Goal: Task Accomplishment & Management: Manage account settings

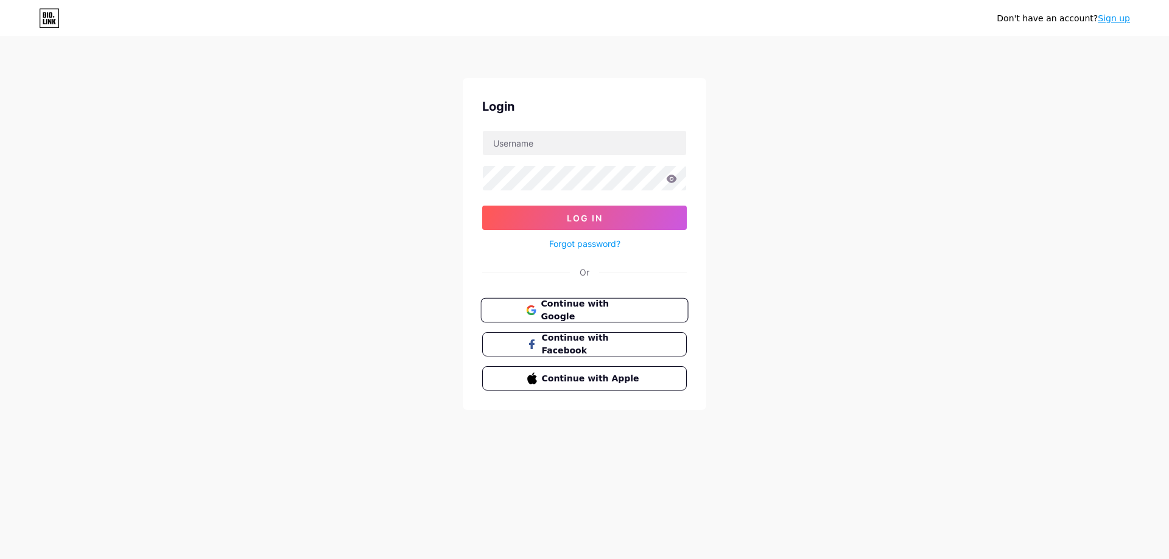
click at [611, 316] on button "Continue with Google" at bounding box center [584, 310] width 208 height 25
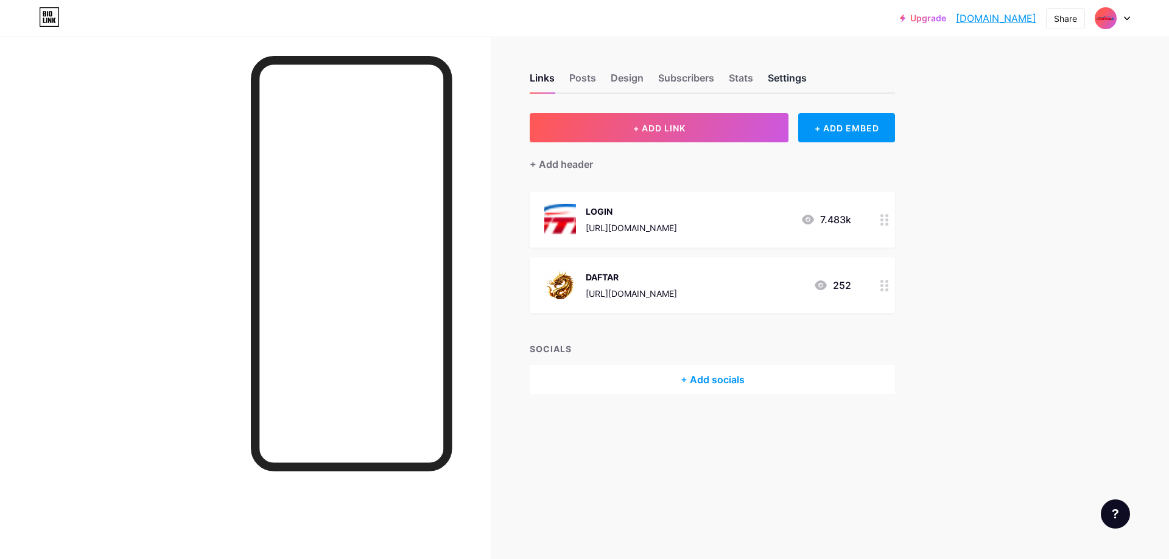
click at [800, 73] on div "Settings" at bounding box center [787, 82] width 39 height 22
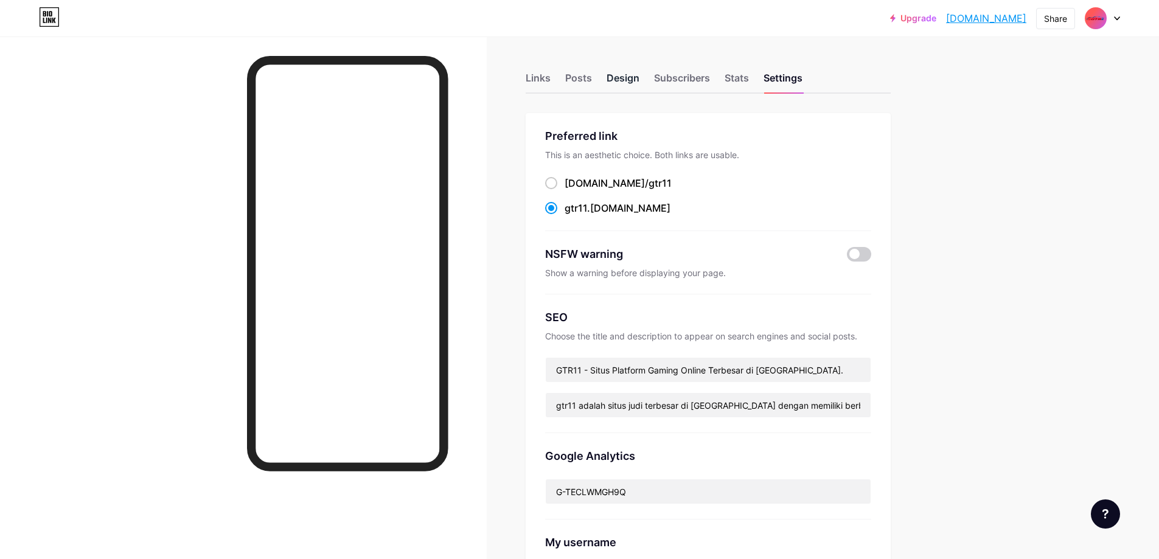
click at [612, 74] on div "Design" at bounding box center [623, 82] width 33 height 22
click at [579, 74] on div "Posts" at bounding box center [578, 82] width 27 height 22
click at [545, 80] on div "Links" at bounding box center [538, 82] width 25 height 22
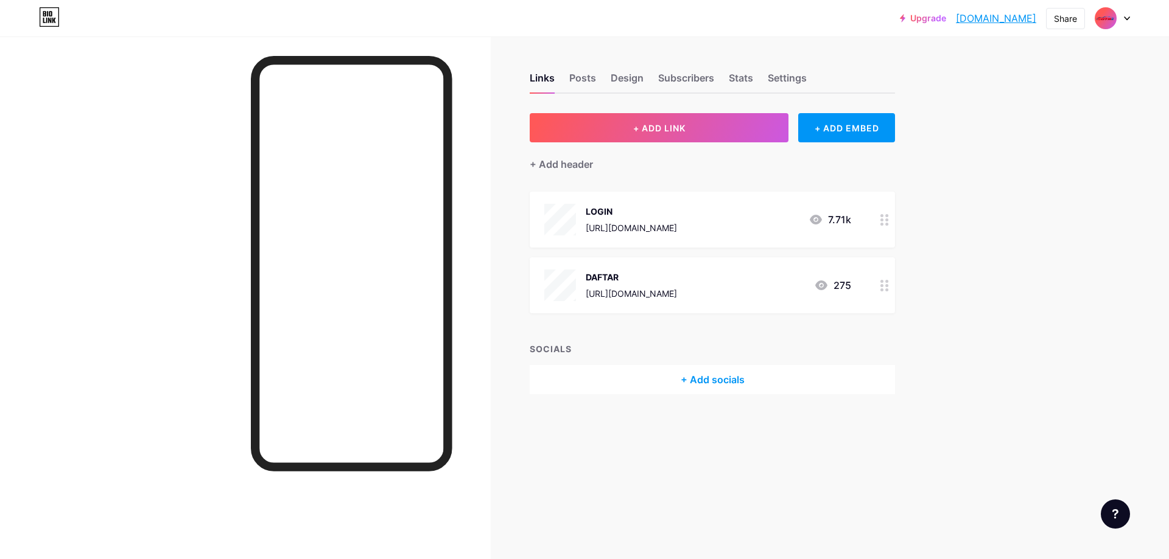
click at [677, 274] on div "DAFTAR" at bounding box center [631, 277] width 91 height 13
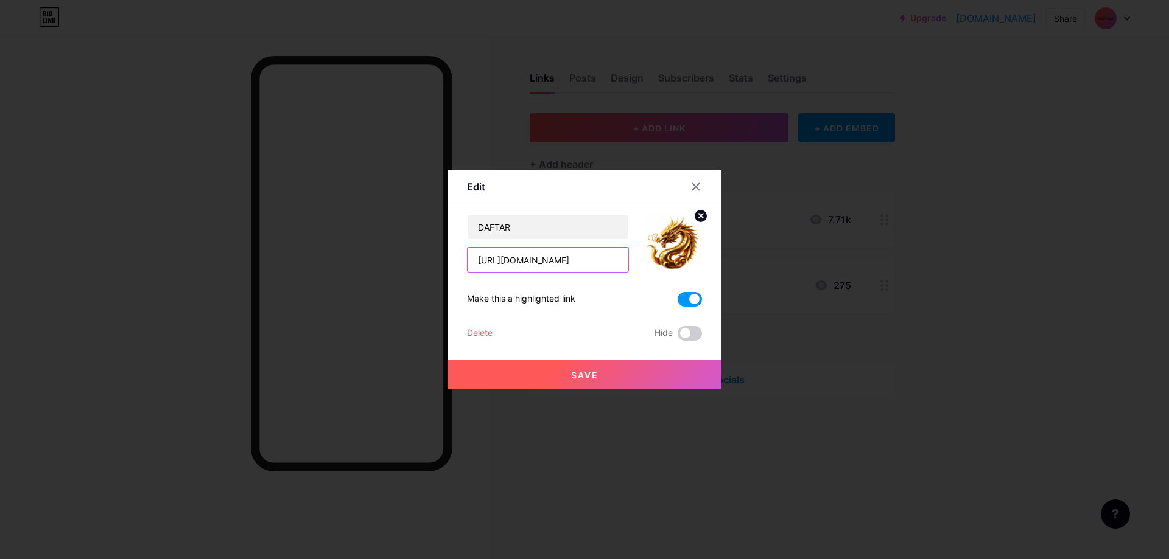
click at [594, 266] on input "https://voiceofinsiders.com/collections/seacell-tm/" at bounding box center [547, 260] width 161 height 24
drag, startPoint x: 594, startPoint y: 266, endPoint x: 786, endPoint y: 355, distance: 211.6
click at [786, 355] on div "Edit Content YouTube Play YouTube video without leaving your page. ADD Vimeo Pl…" at bounding box center [584, 279] width 1169 height 559
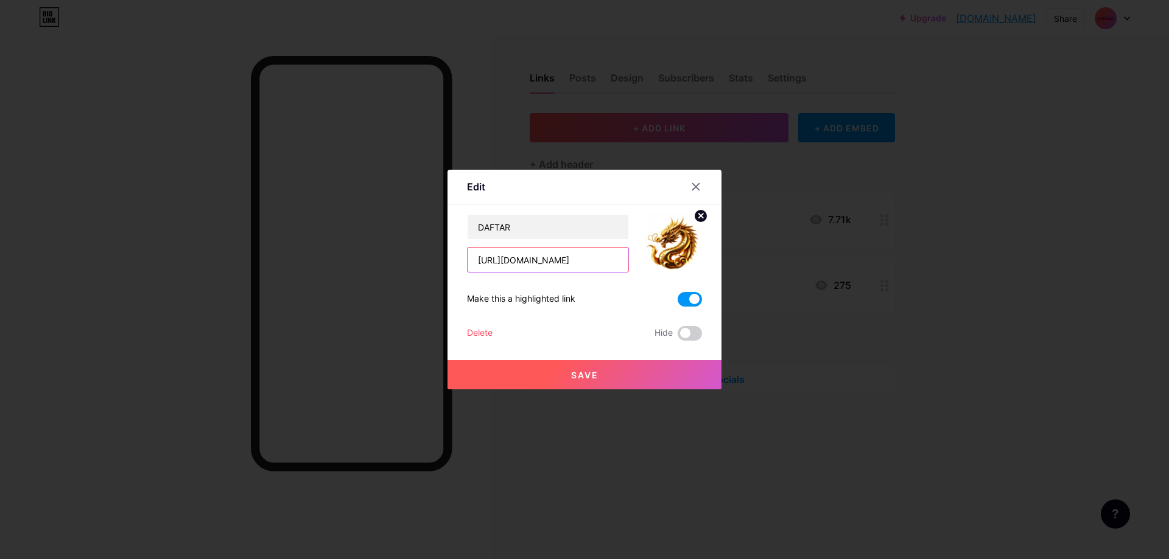
type input "https://voiceofinsiders.com/"
click at [576, 377] on span "Save" at bounding box center [584, 375] width 27 height 10
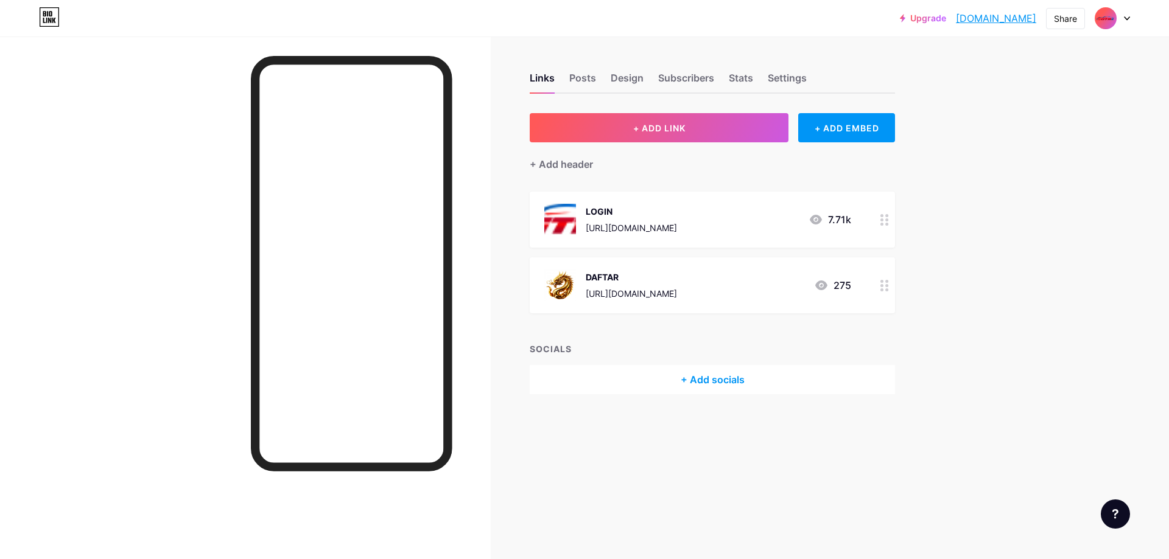
click at [822, 290] on icon at bounding box center [821, 285] width 15 height 15
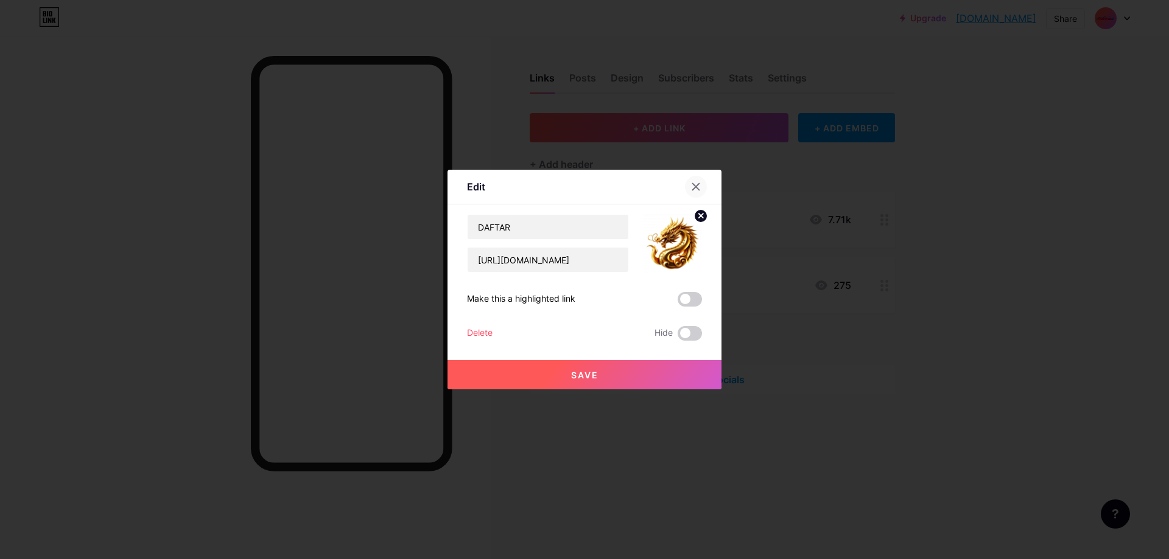
click at [699, 186] on icon at bounding box center [696, 187] width 10 height 10
